Goal: Information Seeking & Learning: Learn about a topic

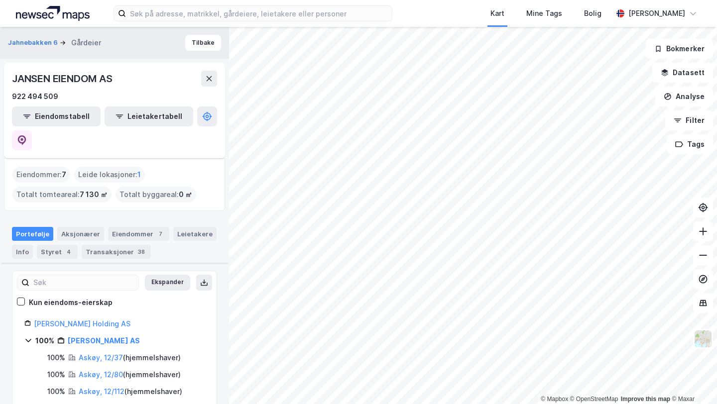
scroll to position [145, 0]
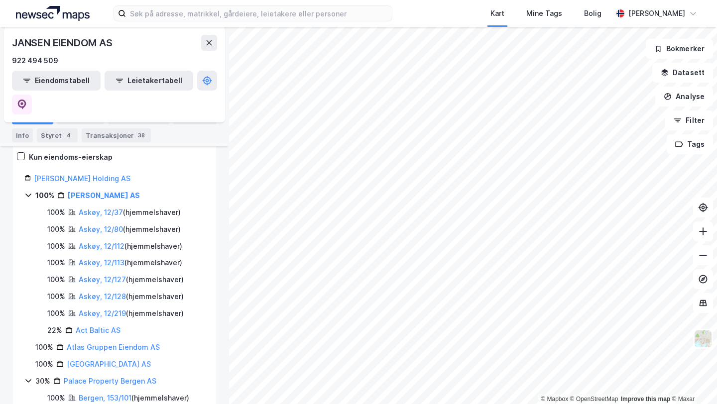
click at [115, 133] on div "Transaksjoner 38" at bounding box center [116, 135] width 69 height 14
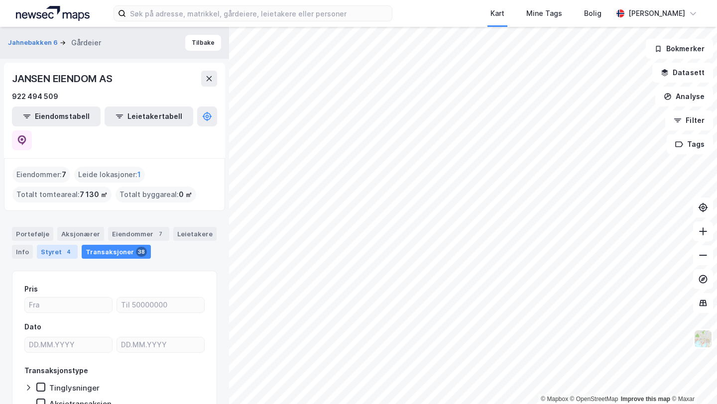
click at [47, 245] on div "Styret 4" at bounding box center [57, 252] width 41 height 14
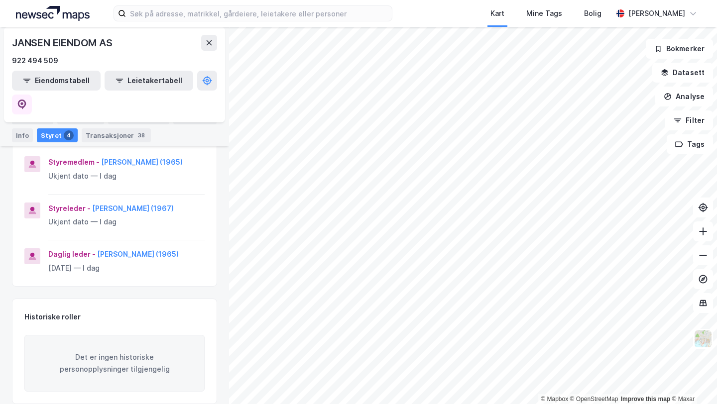
scroll to position [198, 0]
click at [0, 0] on button "[PERSON_NAME] (1967)" at bounding box center [0, 0] width 0 height 0
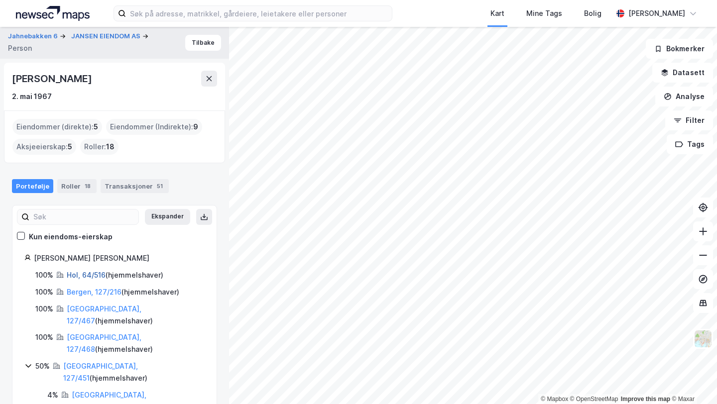
click at [92, 278] on link "Hol, 64/516" at bounding box center [86, 275] width 39 height 8
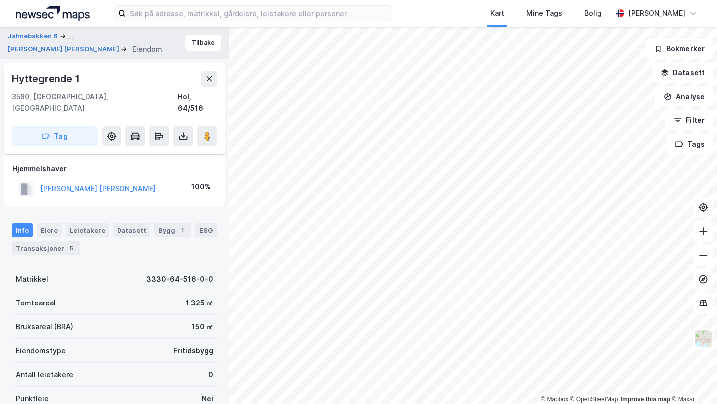
scroll to position [119, 0]
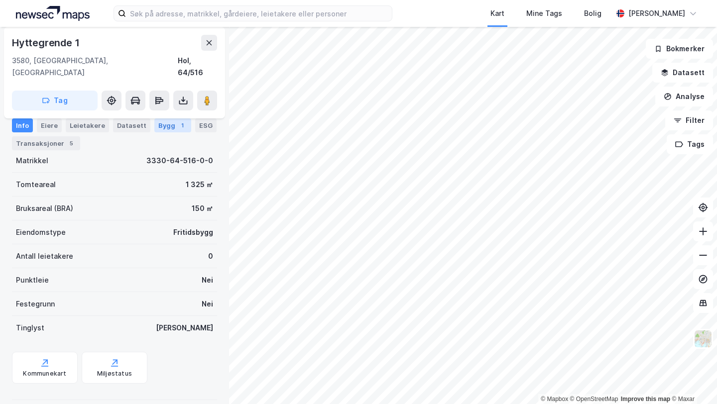
click at [177, 124] on div "1" at bounding box center [182, 126] width 10 height 10
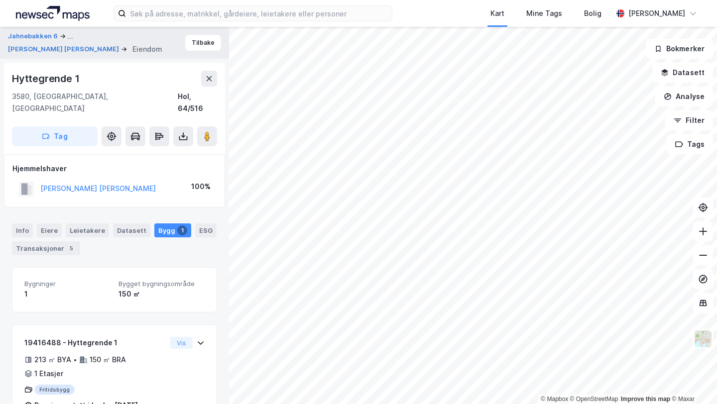
scroll to position [20, 0]
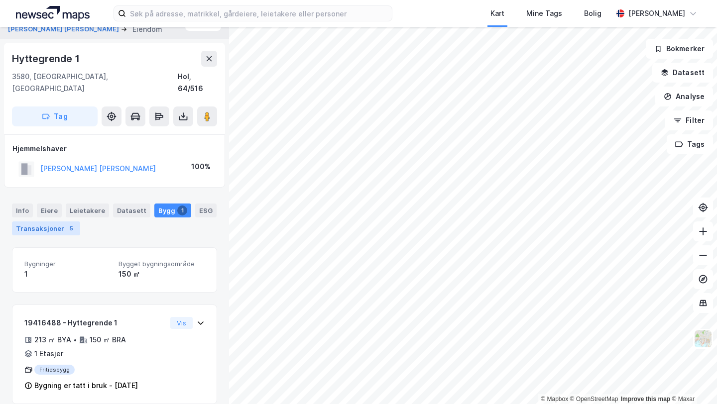
click at [59, 222] on div "Transaksjoner 5" at bounding box center [46, 229] width 68 height 14
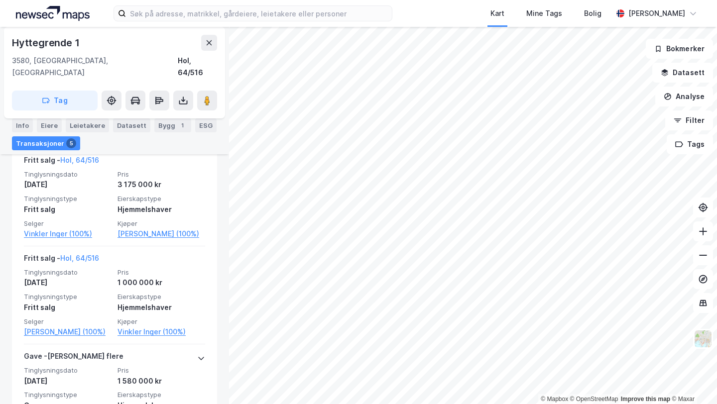
scroll to position [509, 0]
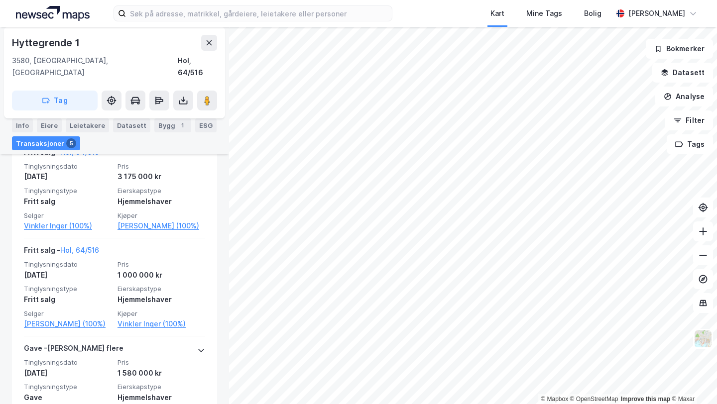
scroll to position [20, 0]
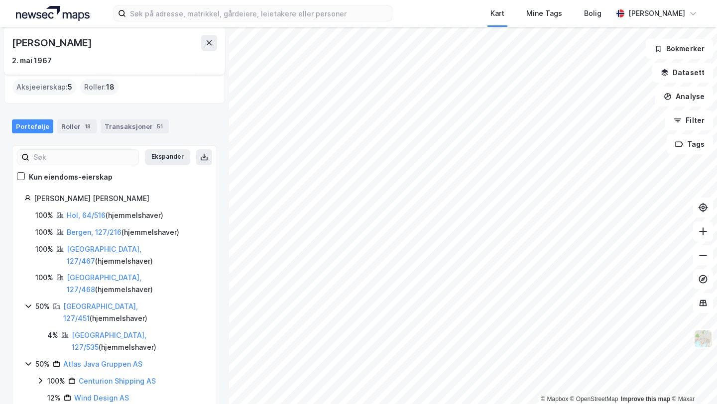
scroll to position [61, 0]
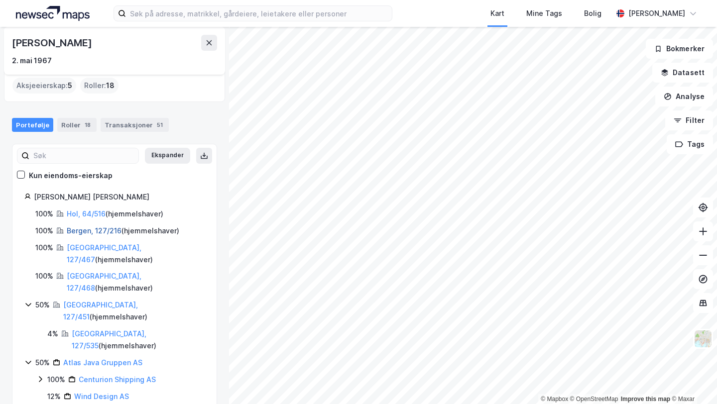
click at [104, 228] on link "Bergen, 127/216" at bounding box center [94, 231] width 55 height 8
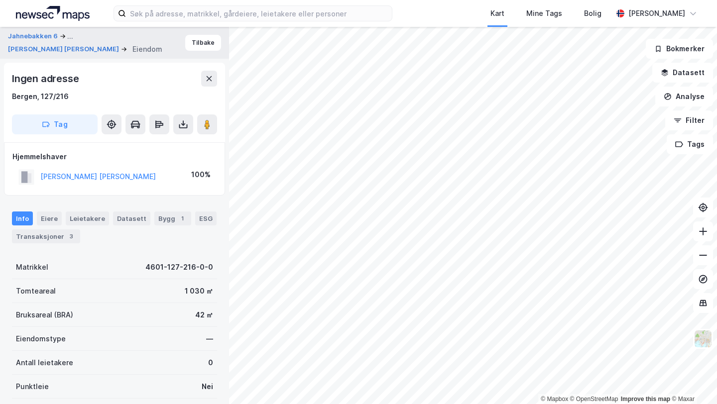
scroll to position [20, 0]
click at [55, 233] on div "Transaksjoner 3" at bounding box center [46, 236] width 68 height 14
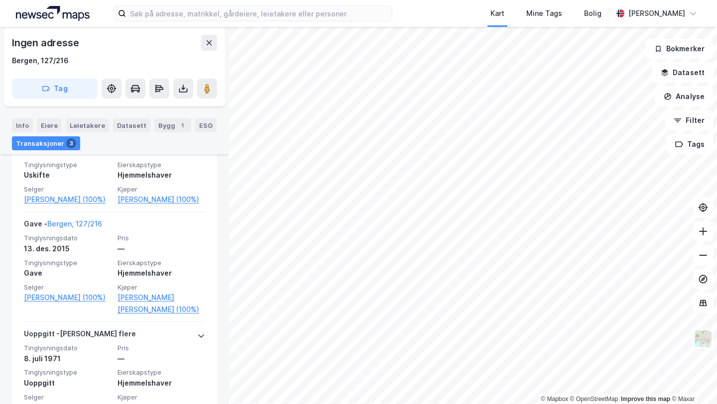
scroll to position [318, 0]
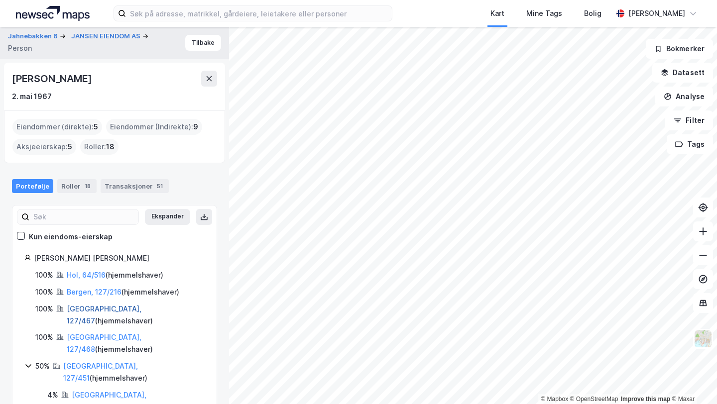
click at [100, 309] on link "[GEOGRAPHIC_DATA], 127/467" at bounding box center [104, 315] width 75 height 20
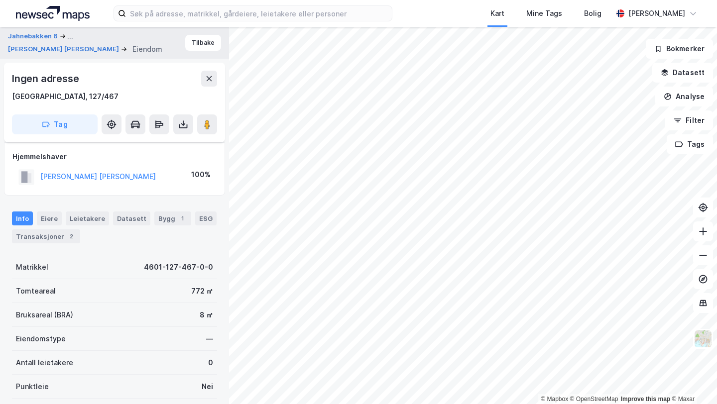
scroll to position [119, 0]
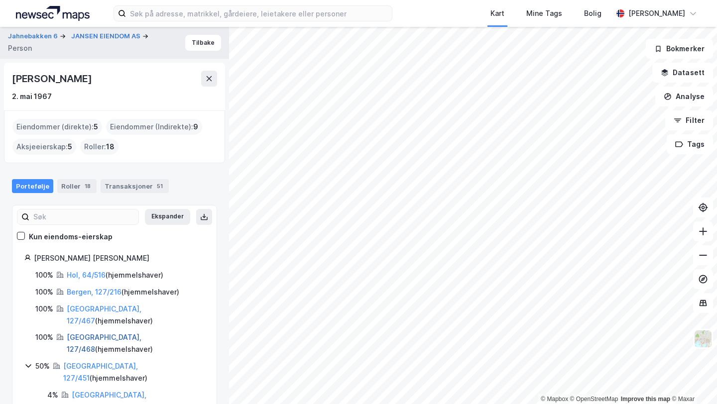
click at [92, 333] on link "[GEOGRAPHIC_DATA], 127/468" at bounding box center [104, 343] width 75 height 20
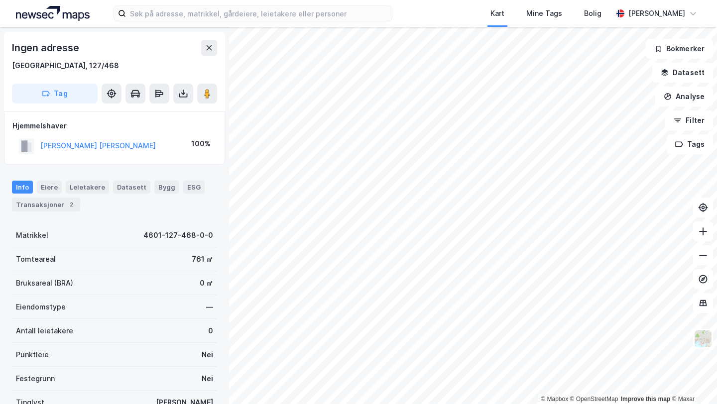
scroll to position [5, 0]
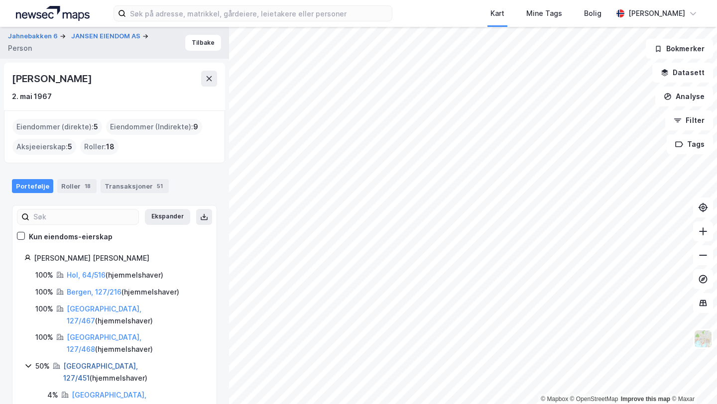
click at [80, 362] on link "[GEOGRAPHIC_DATA], 127/451" at bounding box center [100, 372] width 75 height 20
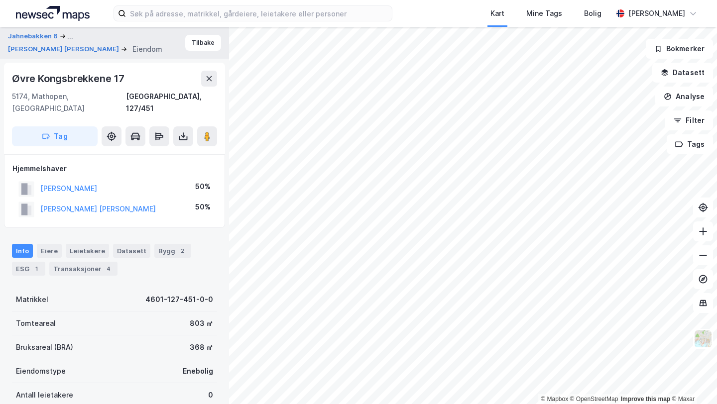
scroll to position [5, 0]
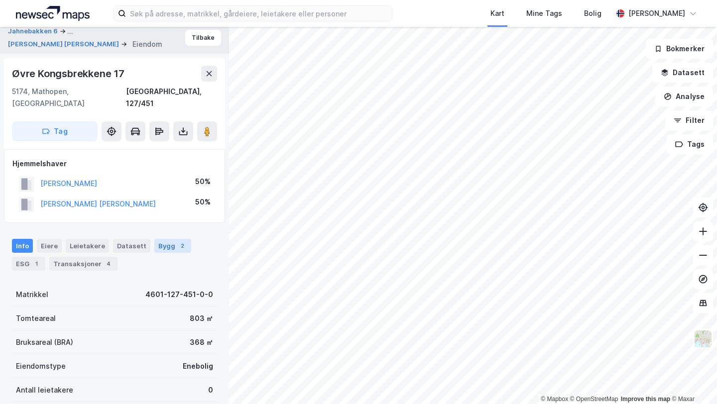
click at [159, 239] on div "Bygg 2" at bounding box center [172, 246] width 37 height 14
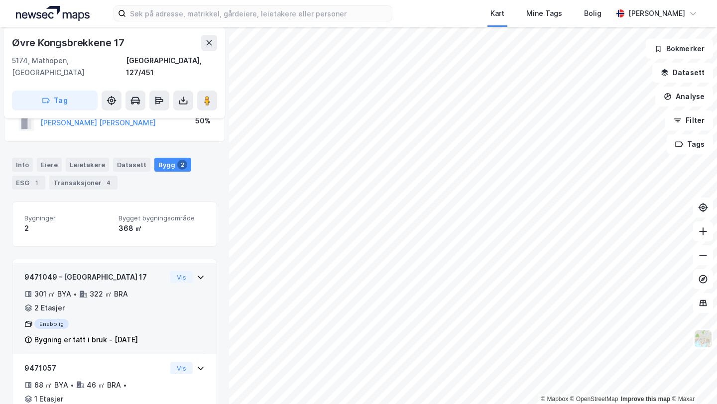
scroll to position [87, 0]
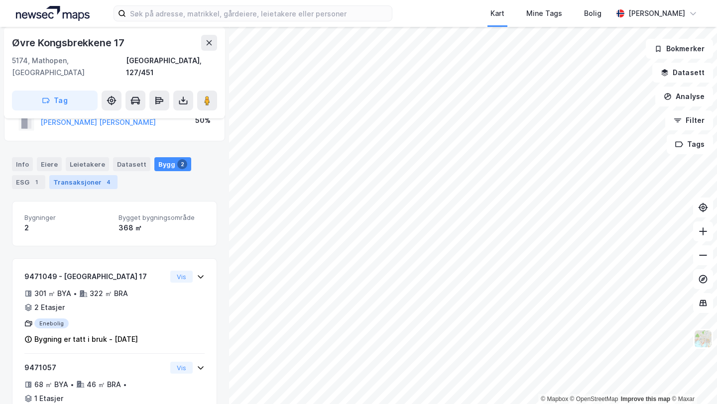
click at [90, 175] on div "Transaksjoner 4" at bounding box center [83, 182] width 68 height 14
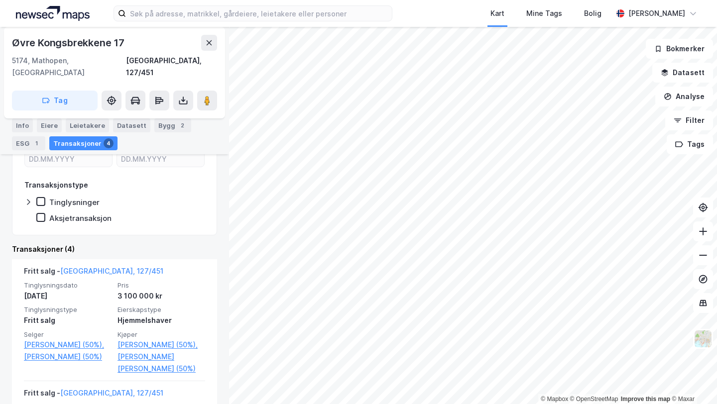
scroll to position [236, 0]
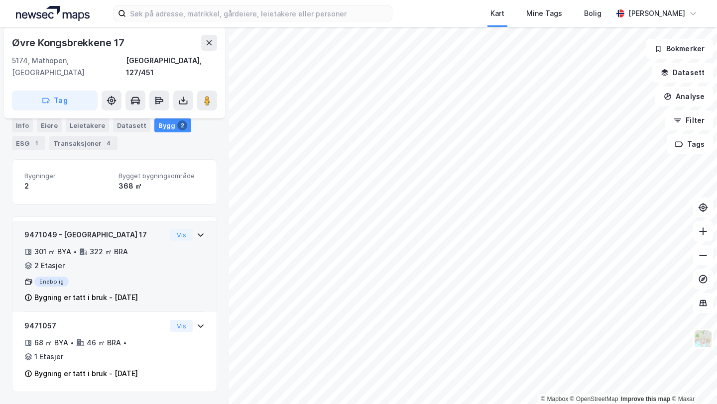
scroll to position [103, 0]
